Goal: Task Accomplishment & Management: Use online tool/utility

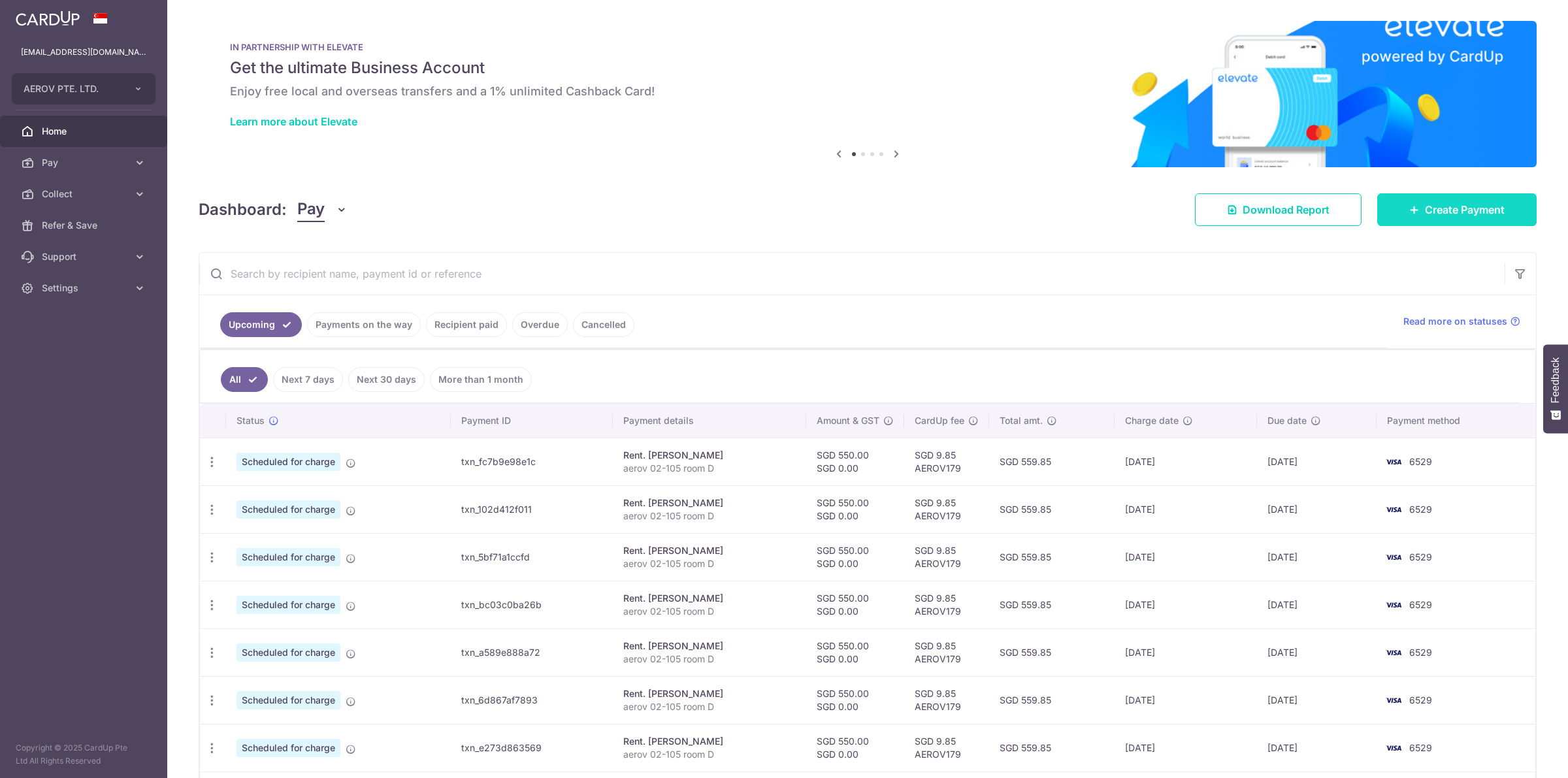
click at [1465, 208] on span "Create Payment" at bounding box center [1465, 210] width 80 height 15
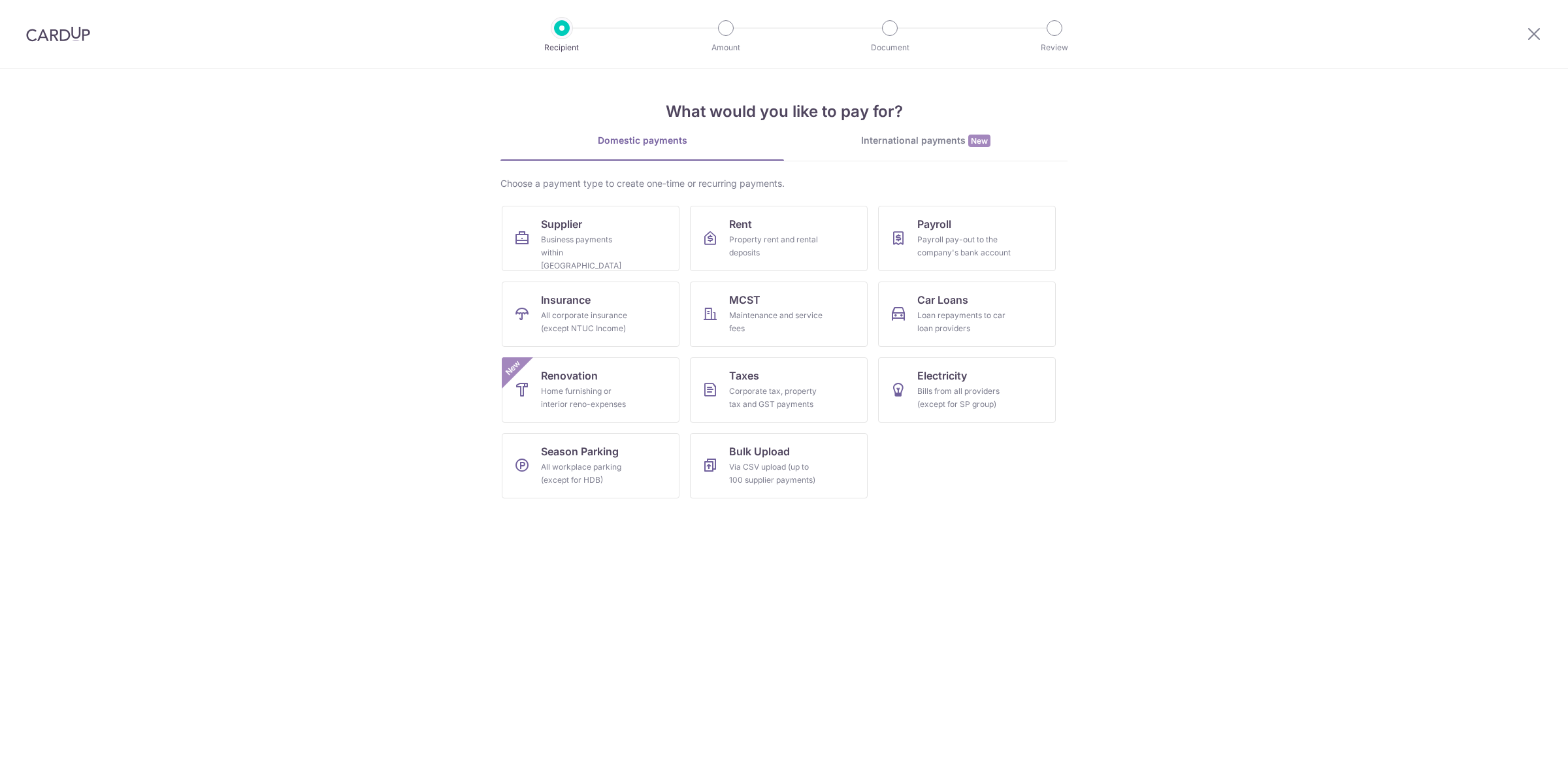
click at [34, 40] on img at bounding box center [58, 34] width 64 height 15
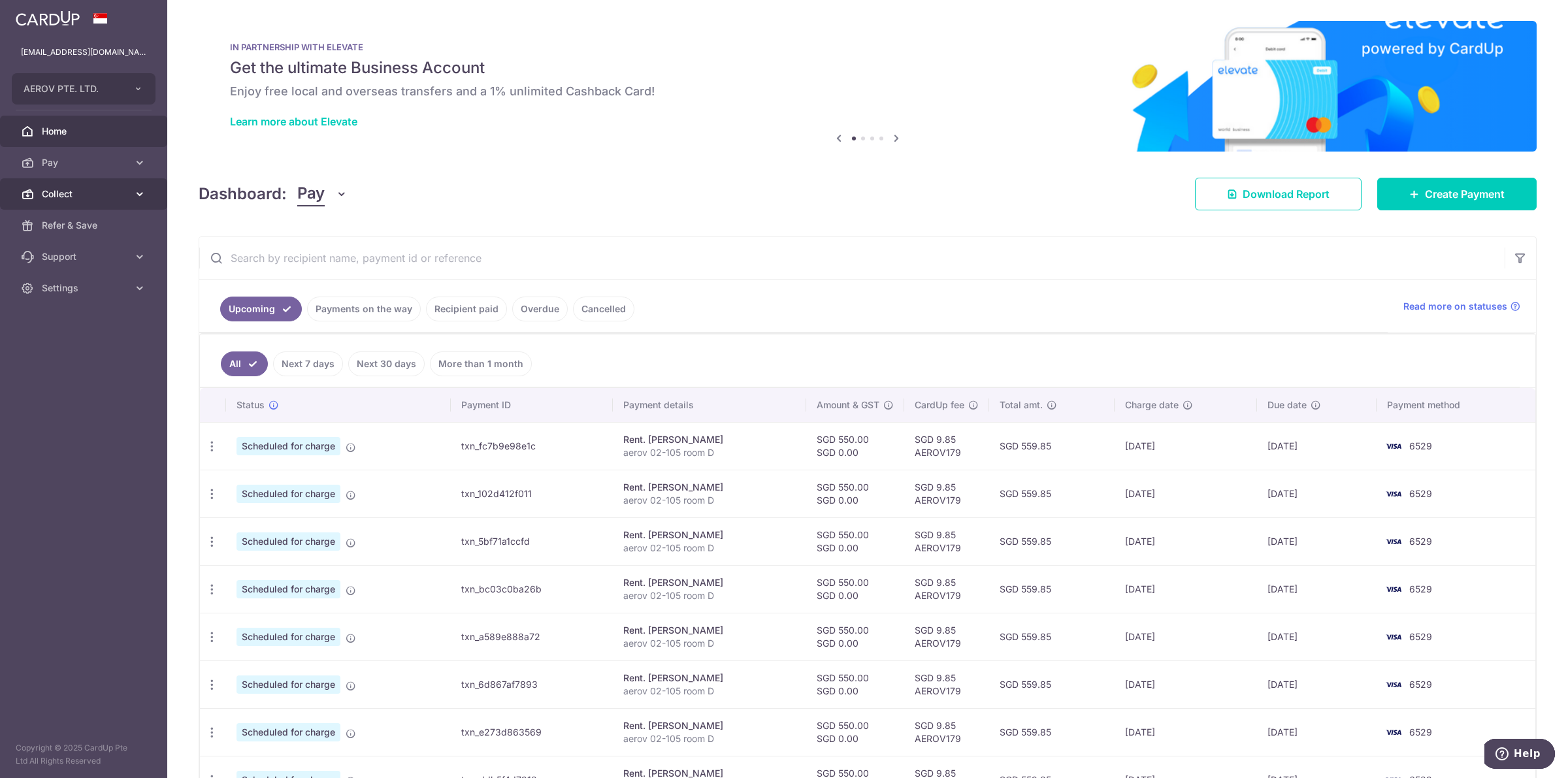
click at [50, 184] on link "Collect" at bounding box center [84, 193] width 167 height 32
click at [65, 231] on span "Dashboard" at bounding box center [84, 225] width 87 height 13
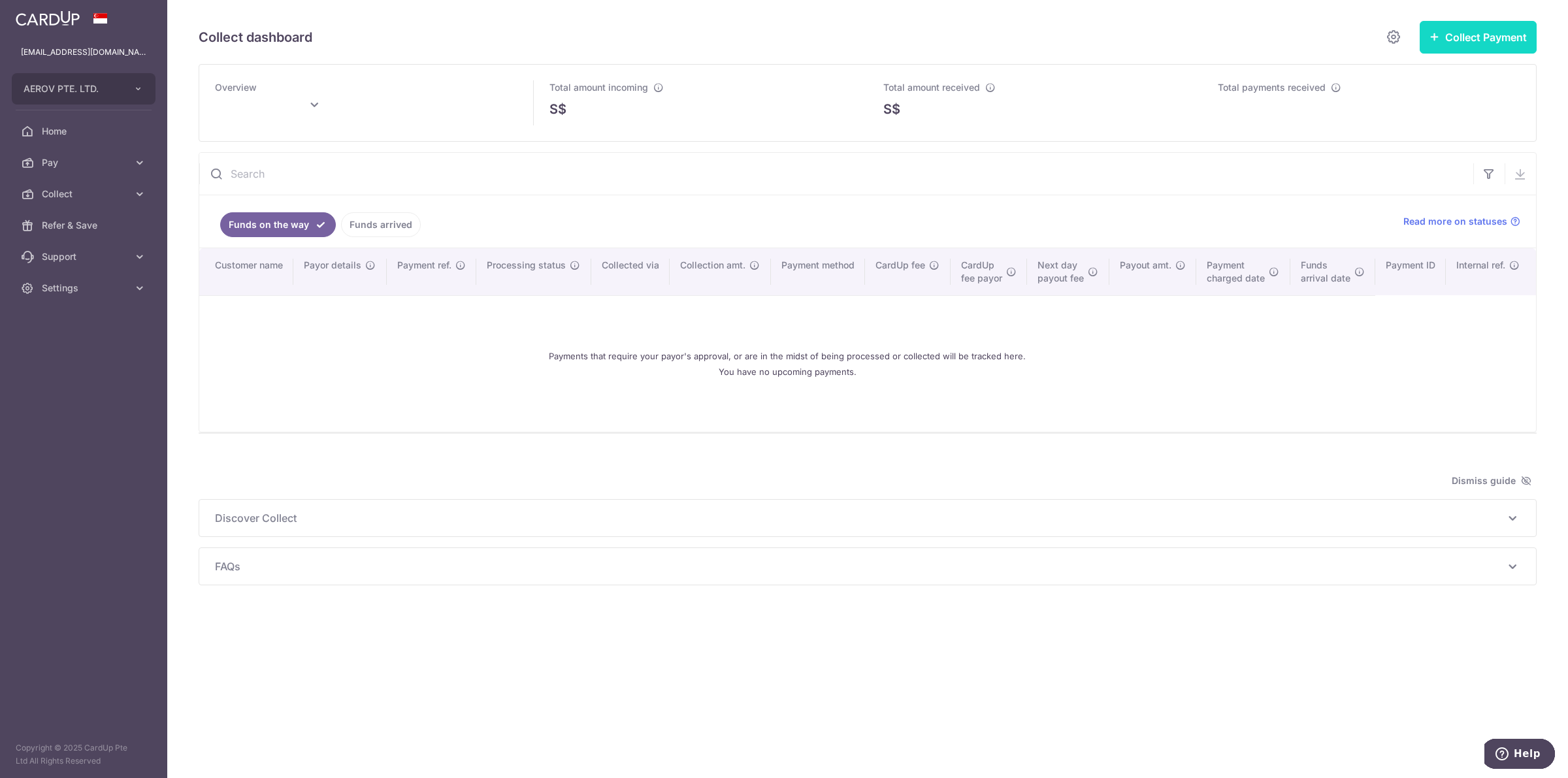
click at [1448, 49] on button "Collect Payment" at bounding box center [1478, 37] width 117 height 32
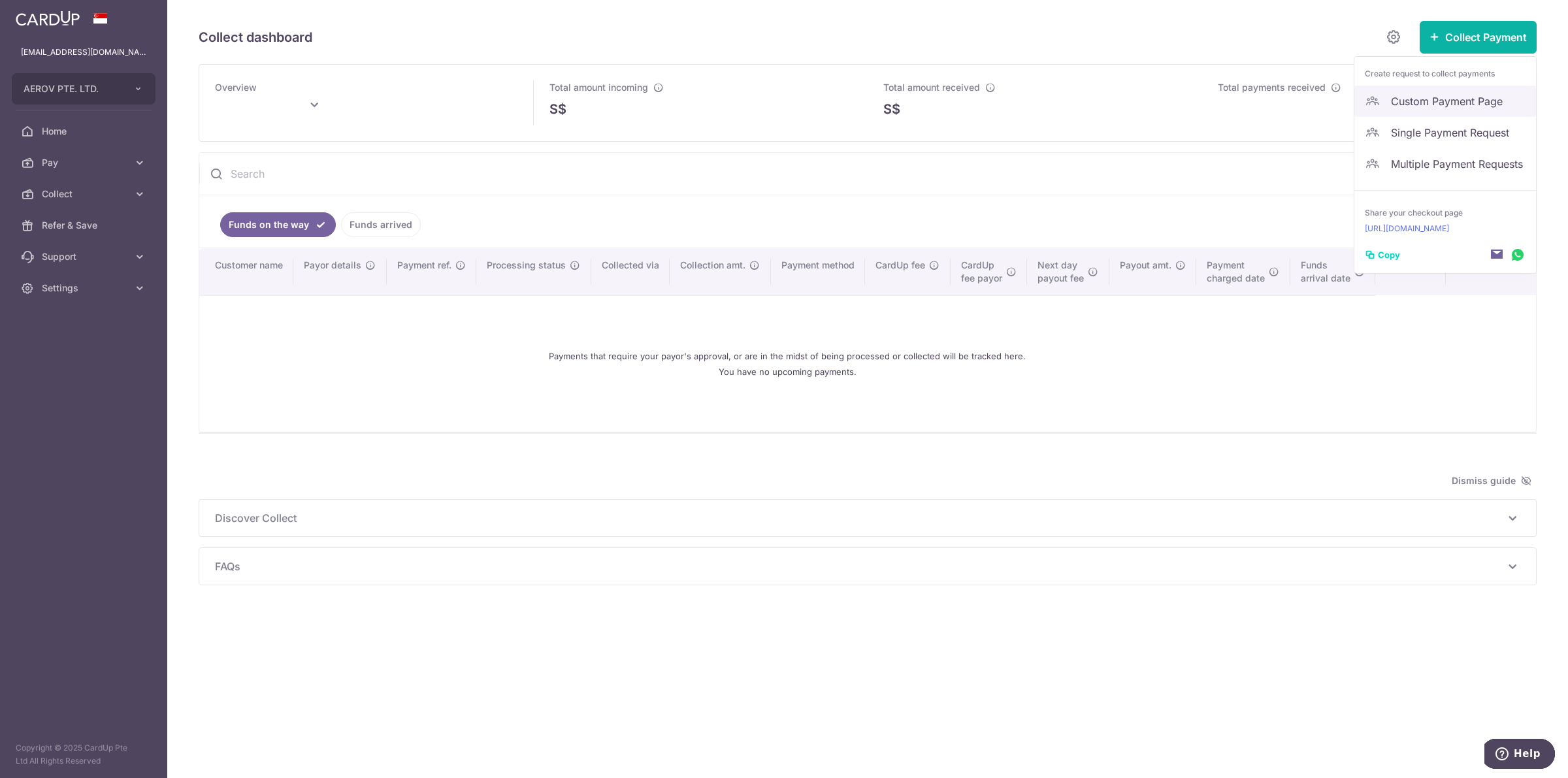
click at [1423, 100] on span "Custom Payment Page" at bounding box center [1458, 101] width 134 height 15
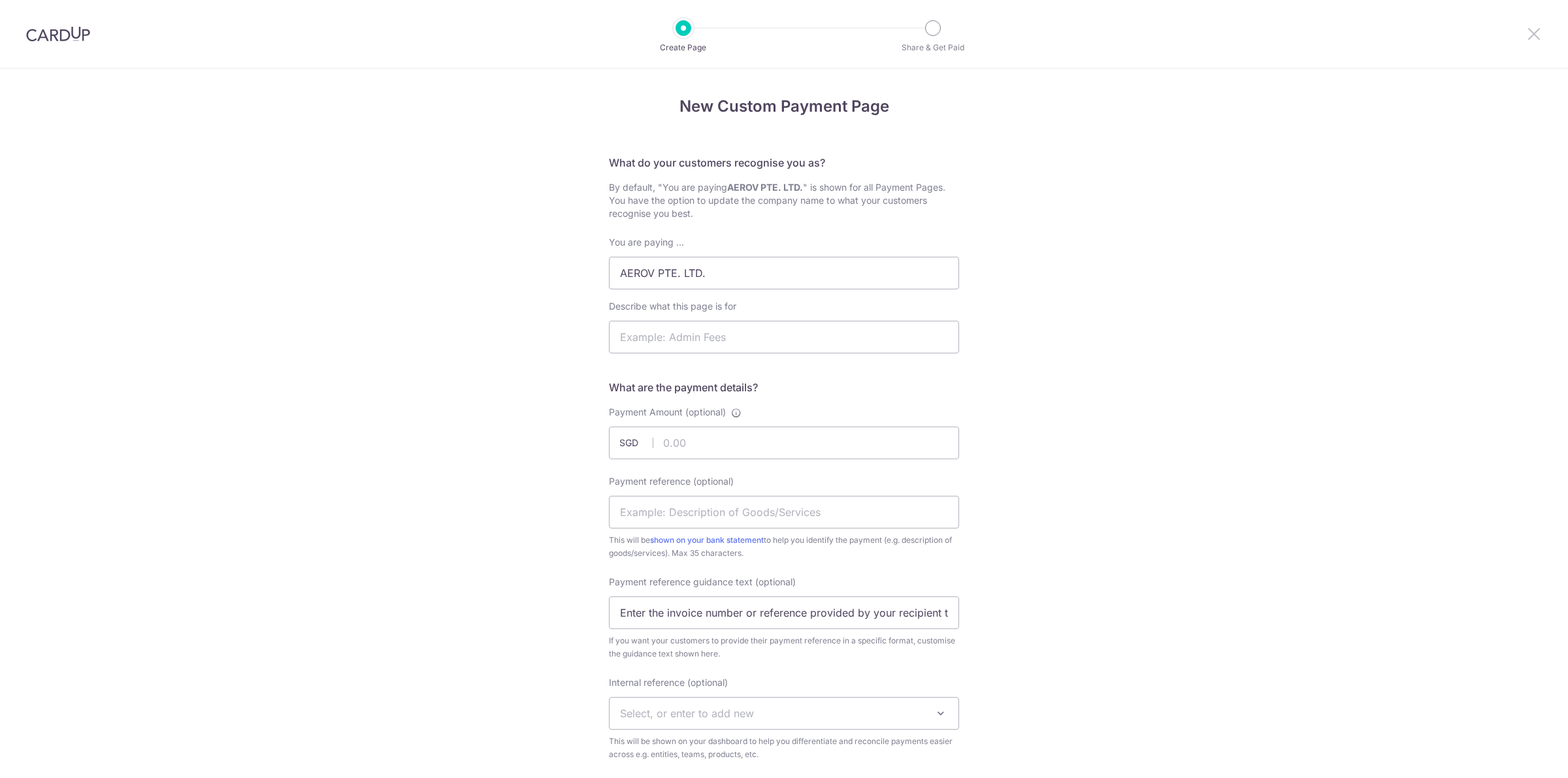
click at [1538, 30] on icon at bounding box center [1534, 33] width 15 height 16
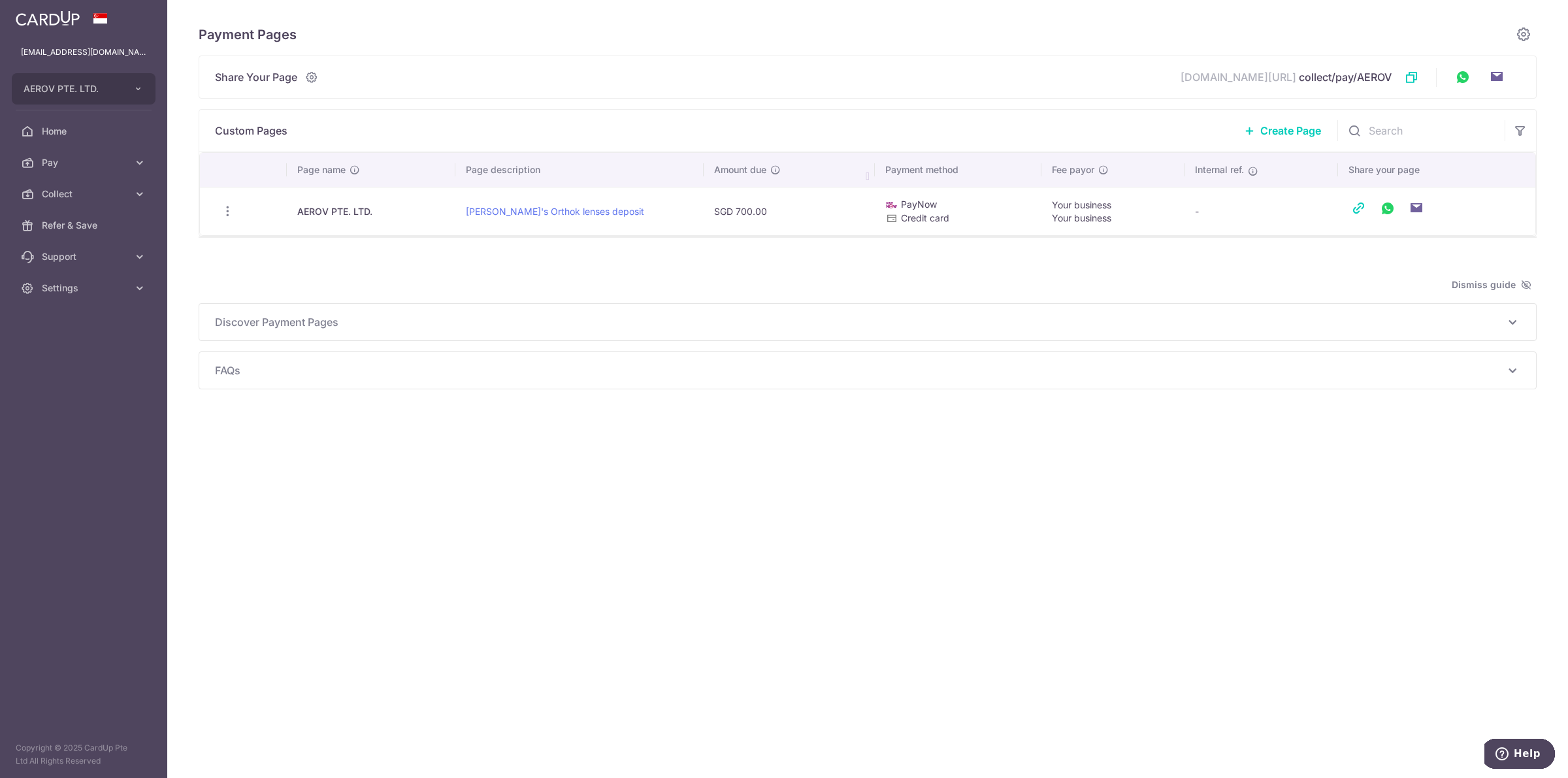
click at [576, 260] on div "Payment Pages Share Your Page [DOMAIN_NAME][URL] collect/pay/AEROV Link to page…" at bounding box center [867, 205] width 1338 height 369
click at [53, 196] on span "Collect" at bounding box center [84, 193] width 87 height 13
click at [73, 223] on span "Dashboard" at bounding box center [84, 225] width 87 height 13
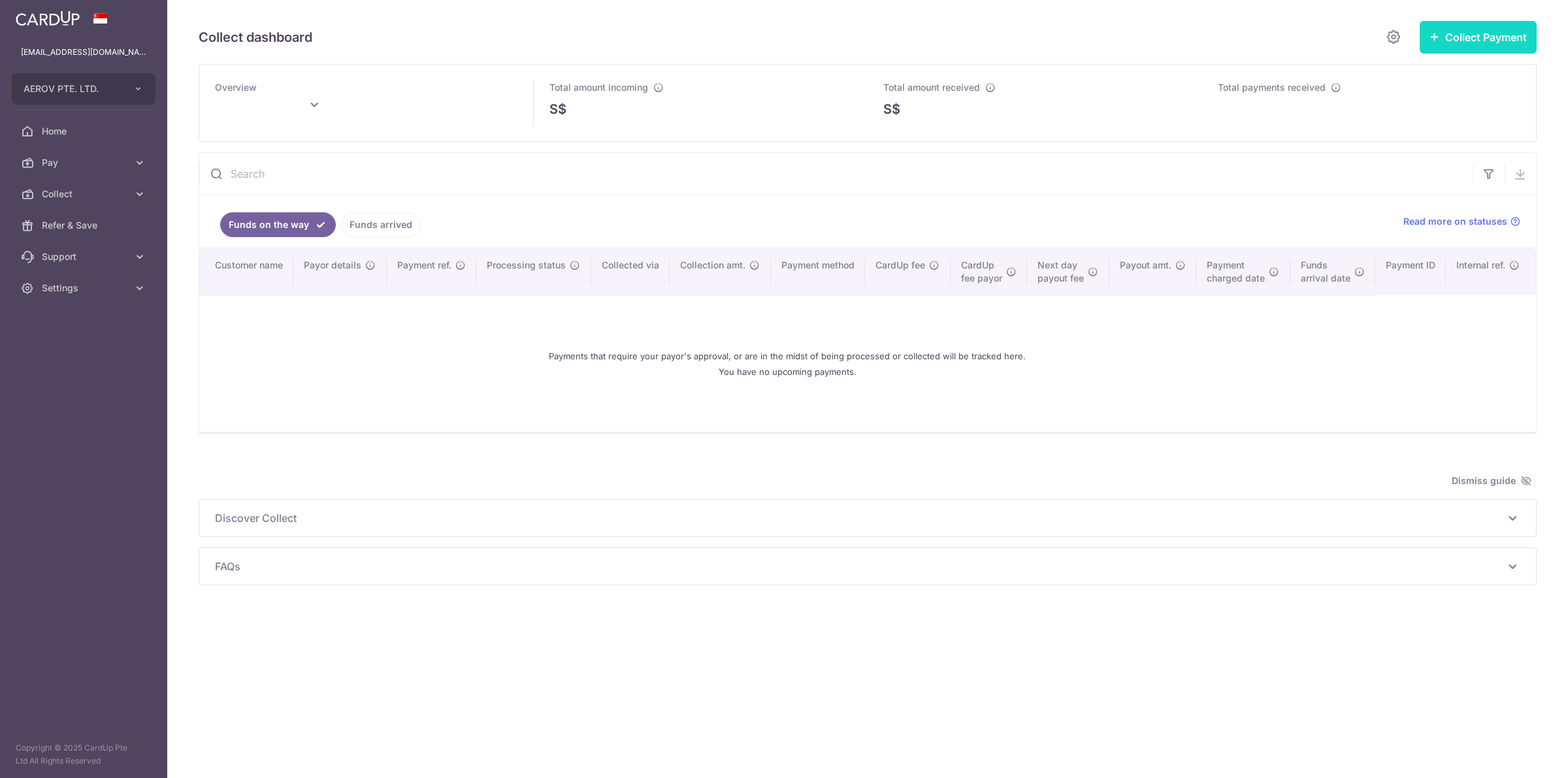
click at [1437, 47] on button "Collect Payment" at bounding box center [1478, 37] width 117 height 32
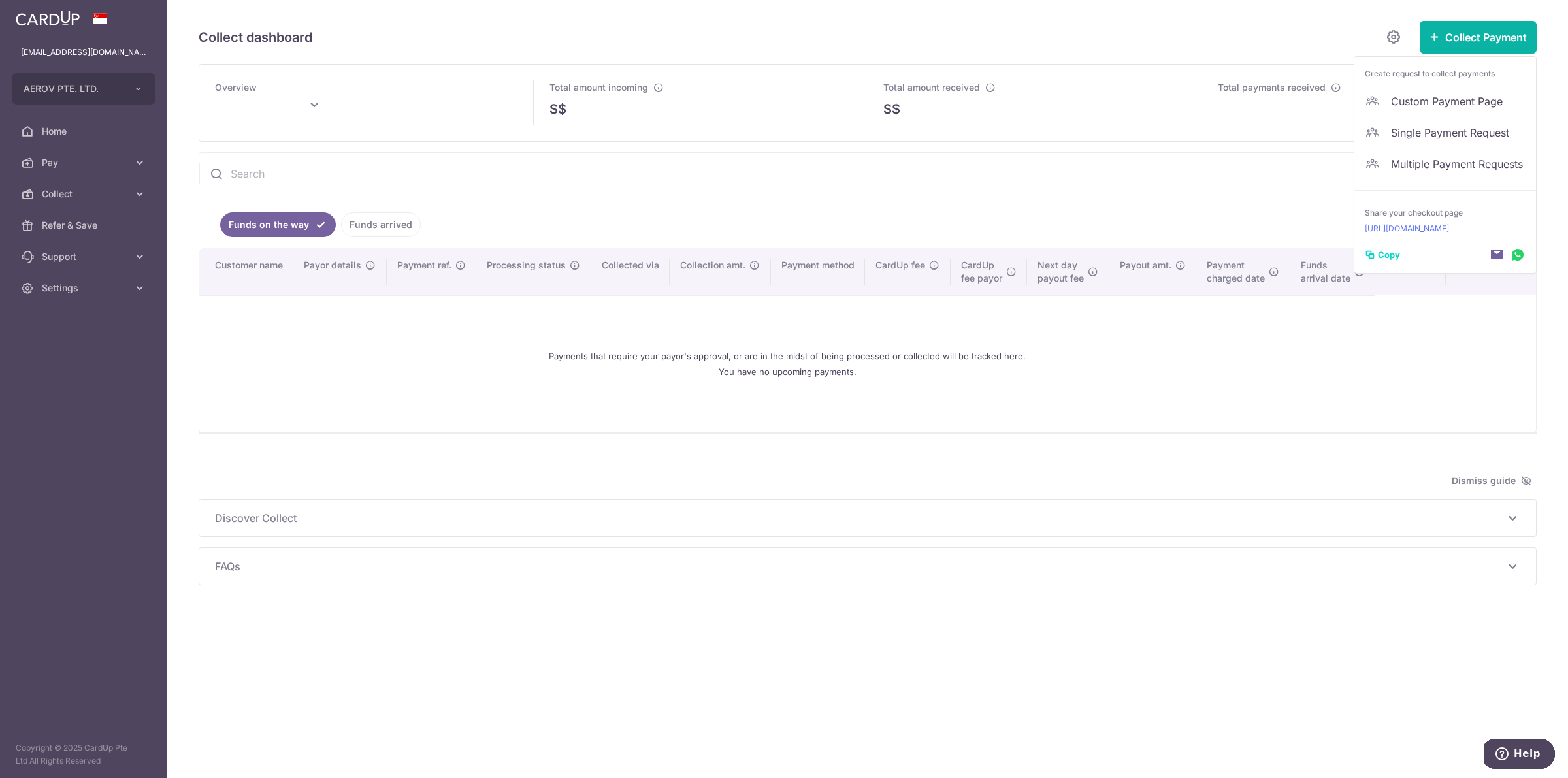
type input "[DATE]"
